Goal: Check status: Check status

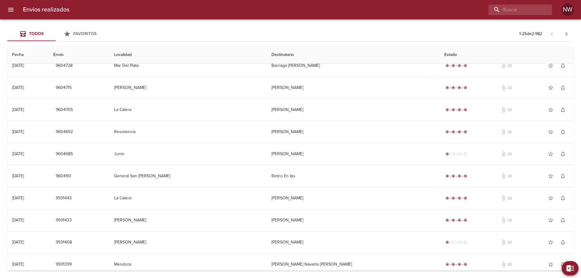
scroll to position [91, 0]
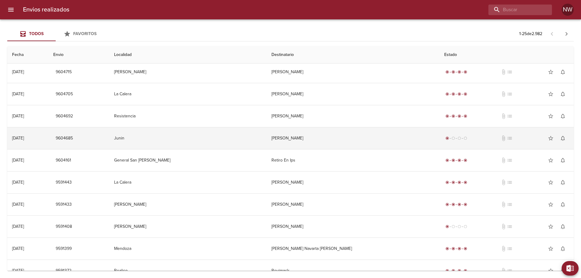
click at [363, 147] on td "[PERSON_NAME]" at bounding box center [352, 138] width 173 height 22
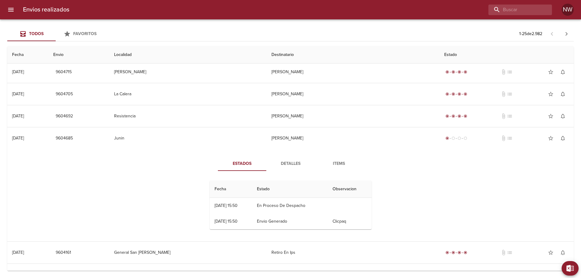
click at [276, 198] on th "Estado" at bounding box center [290, 189] width 76 height 17
click at [285, 168] on span "Detalles" at bounding box center [290, 164] width 41 height 8
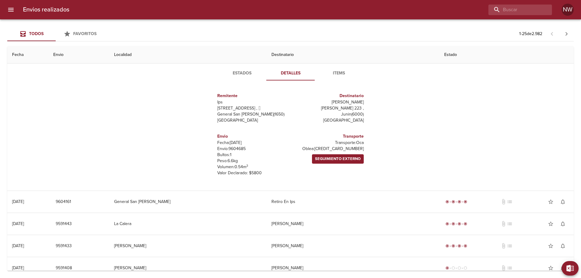
scroll to position [181, 0]
drag, startPoint x: 359, startPoint y: 175, endPoint x: 362, endPoint y: 177, distance: 3.4
click at [359, 152] on p "Oblea: 8109800000000011133" at bounding box center [328, 148] width 71 height 6
drag, startPoint x: 364, startPoint y: 177, endPoint x: 306, endPoint y: 176, distance: 57.5
click at [306, 176] on div "Transporte Transporte: Oca Oblea: 8109800000000011133 Seguimiento Externo" at bounding box center [328, 154] width 76 height 53
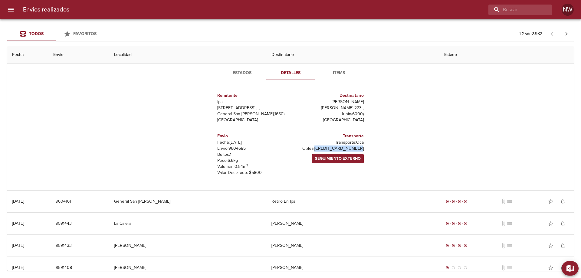
copy p "8109800000000011133"
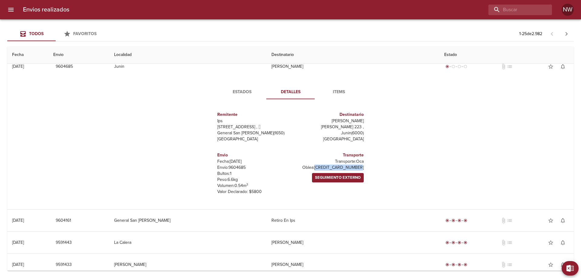
scroll to position [121, 0]
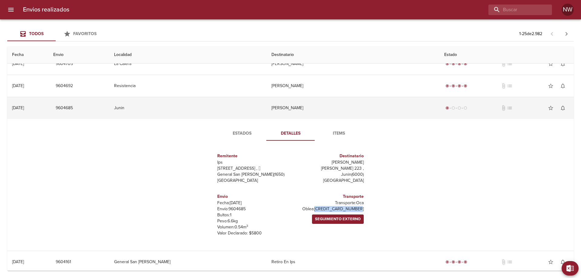
click at [311, 118] on td "[PERSON_NAME]" at bounding box center [352, 108] width 173 height 22
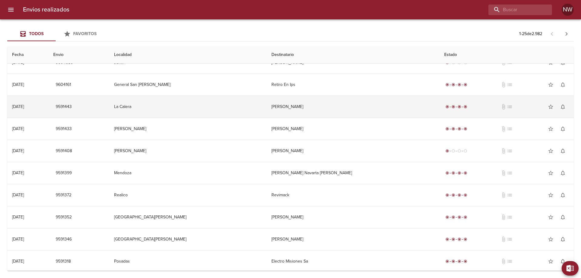
scroll to position [181, 0]
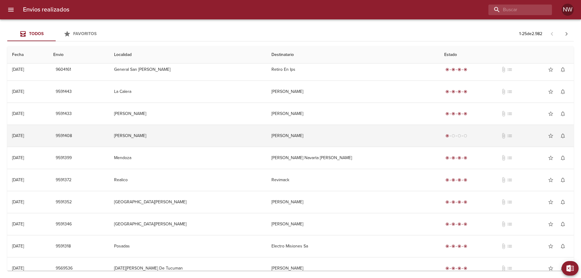
click at [298, 147] on td "[PERSON_NAME]" at bounding box center [352, 136] width 173 height 22
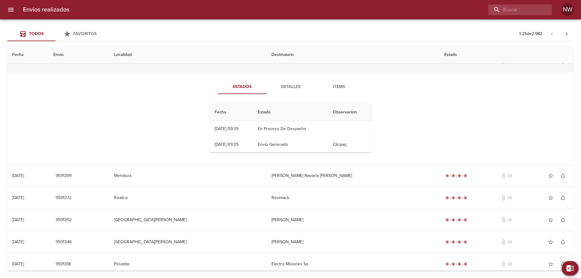
scroll to position [272, 0]
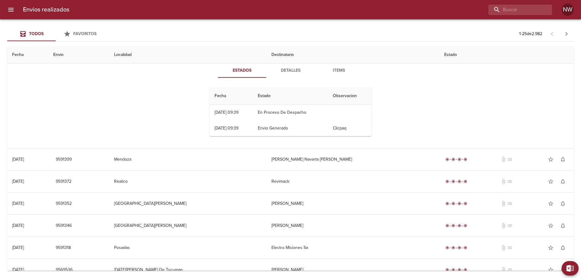
click at [291, 74] on span "Detalles" at bounding box center [290, 71] width 41 height 8
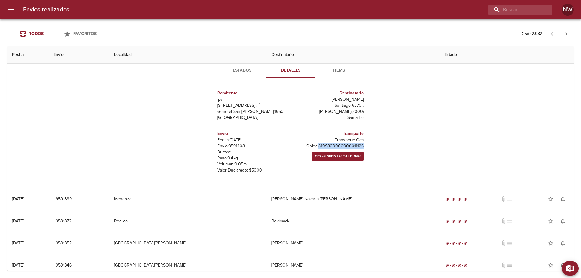
drag, startPoint x: 363, startPoint y: 177, endPoint x: 304, endPoint y: 174, distance: 58.7
click at [304, 174] on div "Transporte Transporte: Oca Oblea: 8109800000000011126 Seguimiento Externo" at bounding box center [328, 152] width 76 height 53
copy p "8109800000000011126"
